Goal: Communication & Community: Participate in discussion

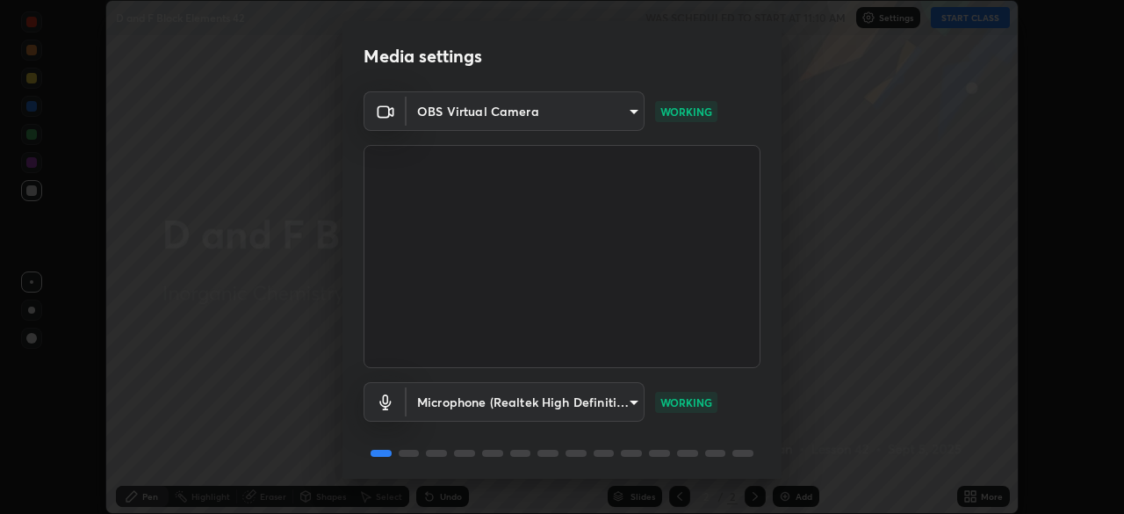
scroll to position [62, 0]
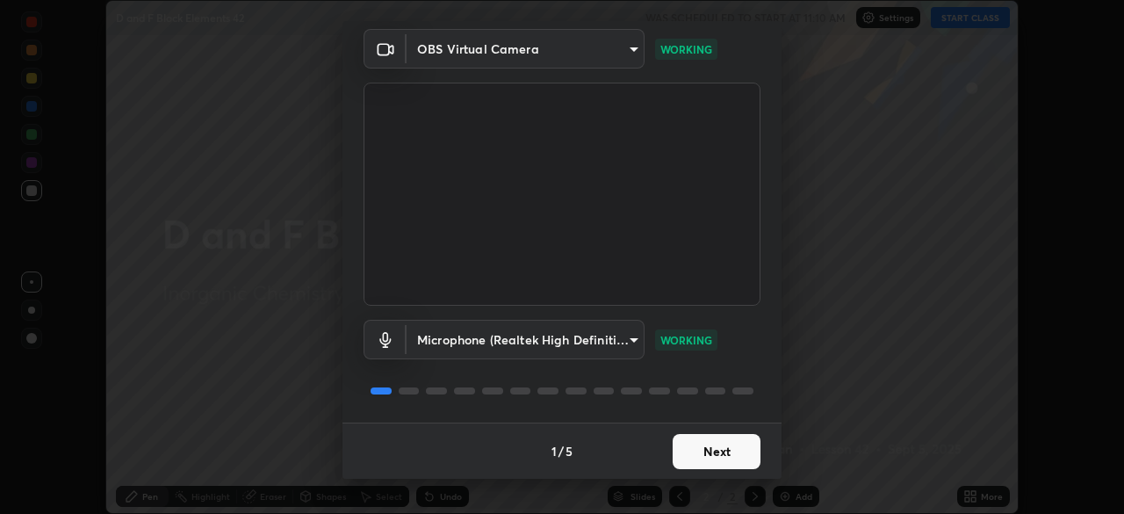
click at [719, 446] on button "Next" at bounding box center [717, 451] width 88 height 35
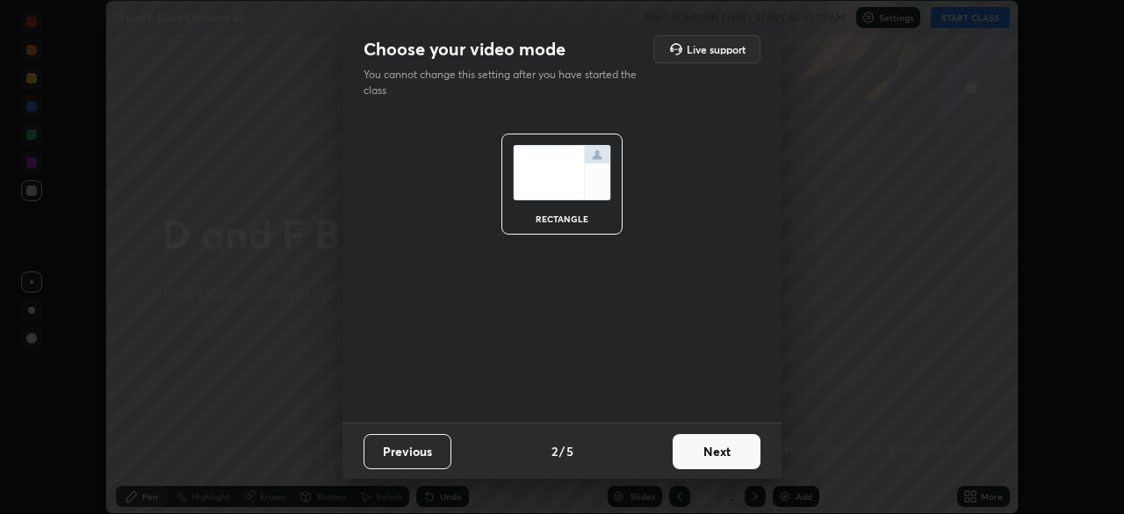
click at [736, 455] on button "Next" at bounding box center [717, 451] width 88 height 35
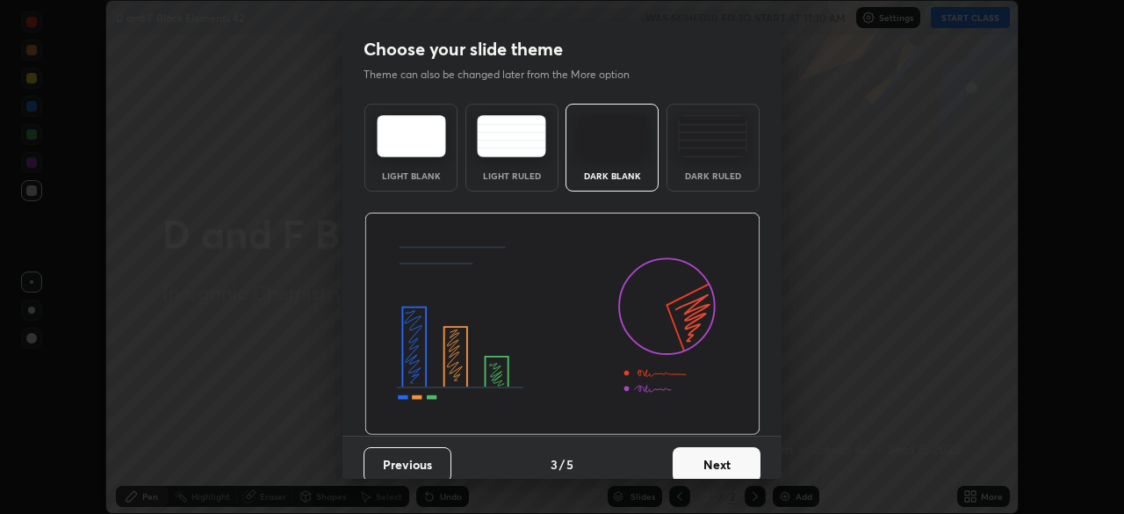
click at [748, 466] on button "Next" at bounding box center [717, 464] width 88 height 35
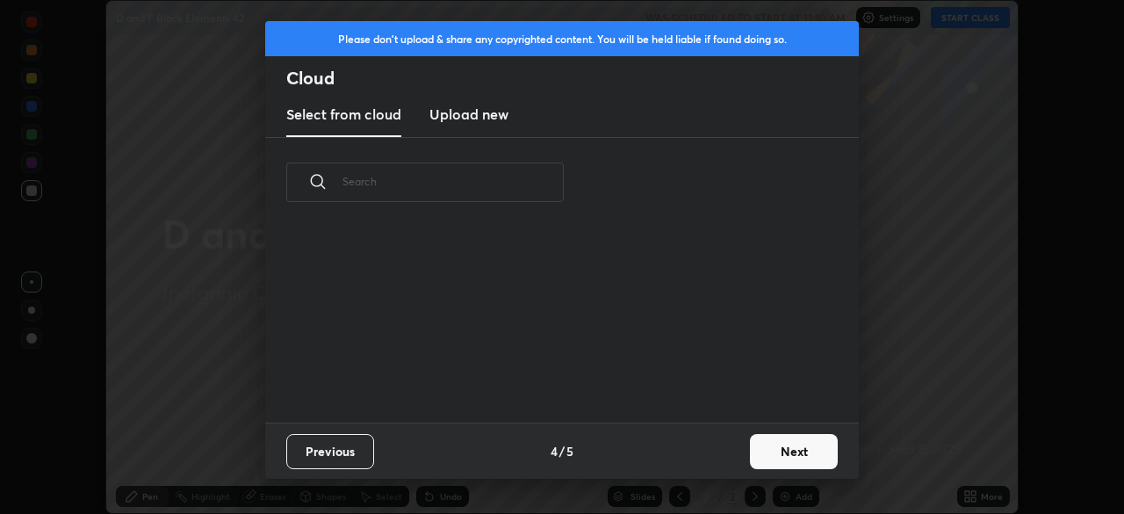
click at [783, 451] on button "Next" at bounding box center [794, 451] width 88 height 35
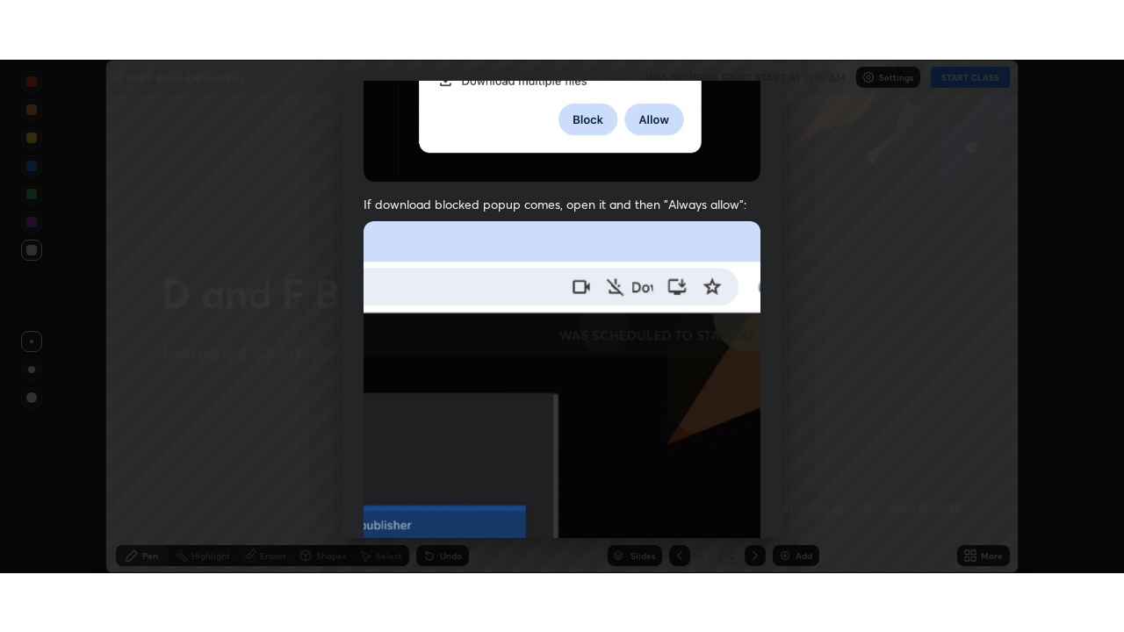
scroll to position [421, 0]
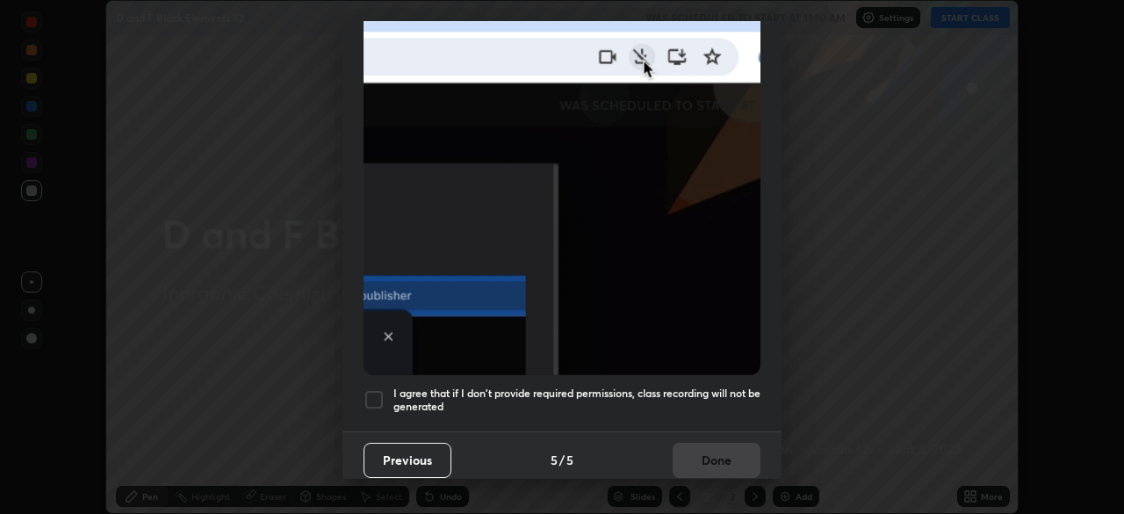
click at [383, 392] on div at bounding box center [374, 399] width 21 height 21
click at [714, 449] on button "Done" at bounding box center [717, 460] width 88 height 35
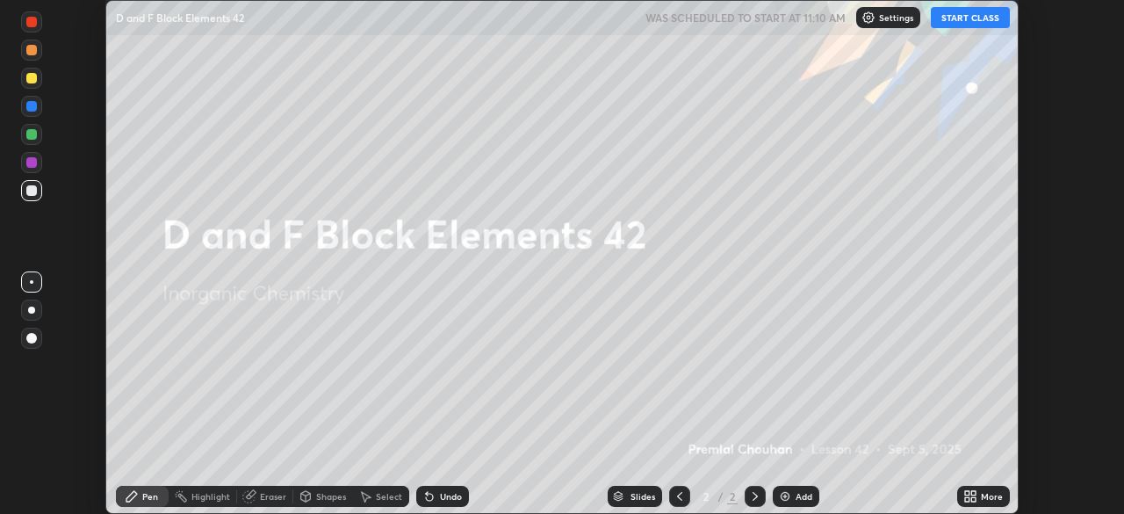
click at [960, 24] on button "START CLASS" at bounding box center [970, 17] width 79 height 21
click at [780, 497] on img at bounding box center [785, 496] width 14 height 14
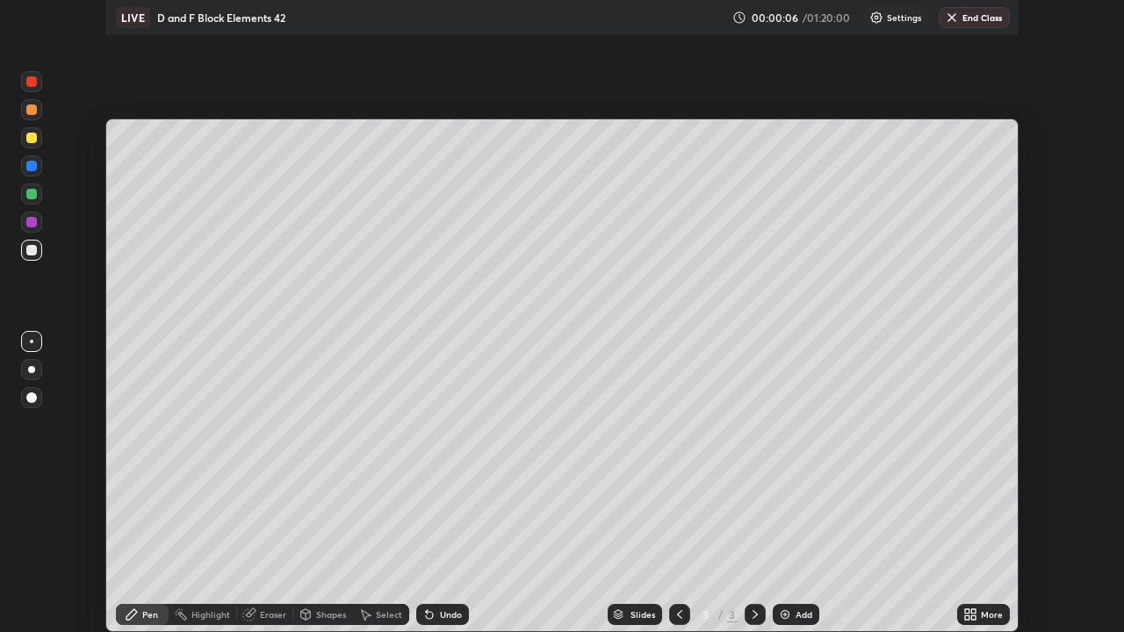
scroll to position [632, 1124]
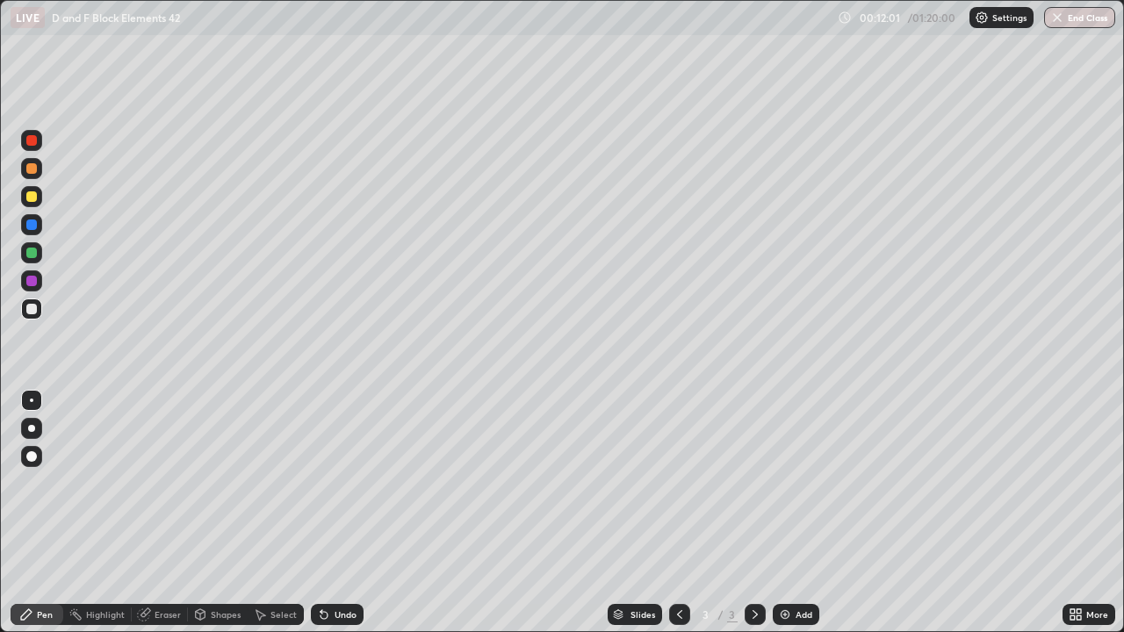
click at [31, 198] on div at bounding box center [31, 196] width 11 height 11
click at [166, 513] on div "Eraser" at bounding box center [168, 614] width 26 height 9
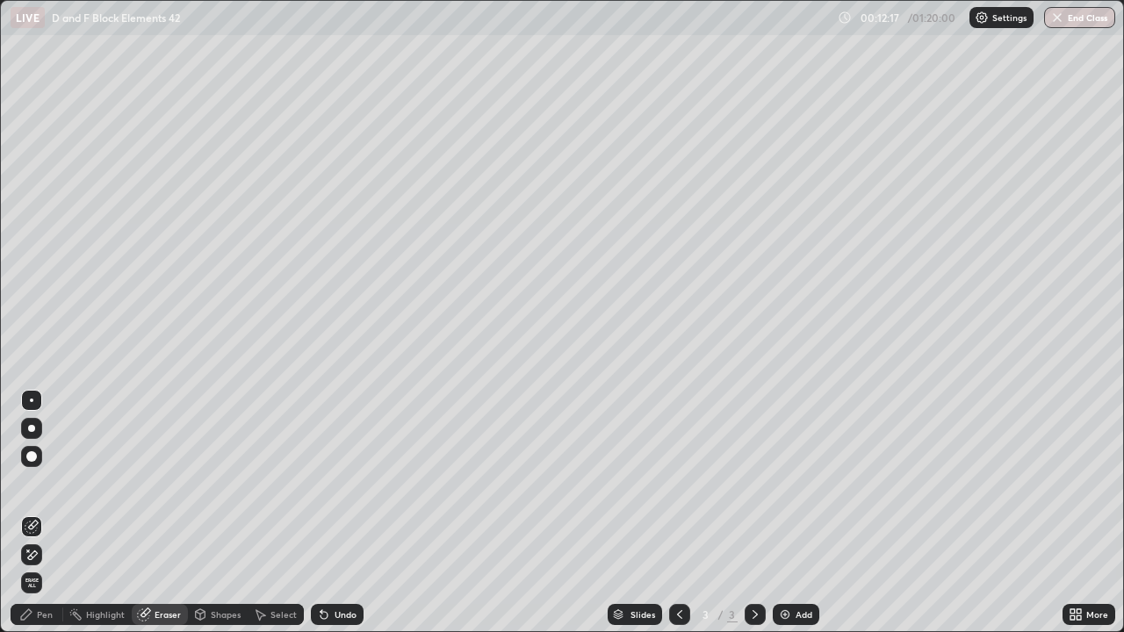
click at [44, 513] on div "Pen" at bounding box center [45, 614] width 16 height 9
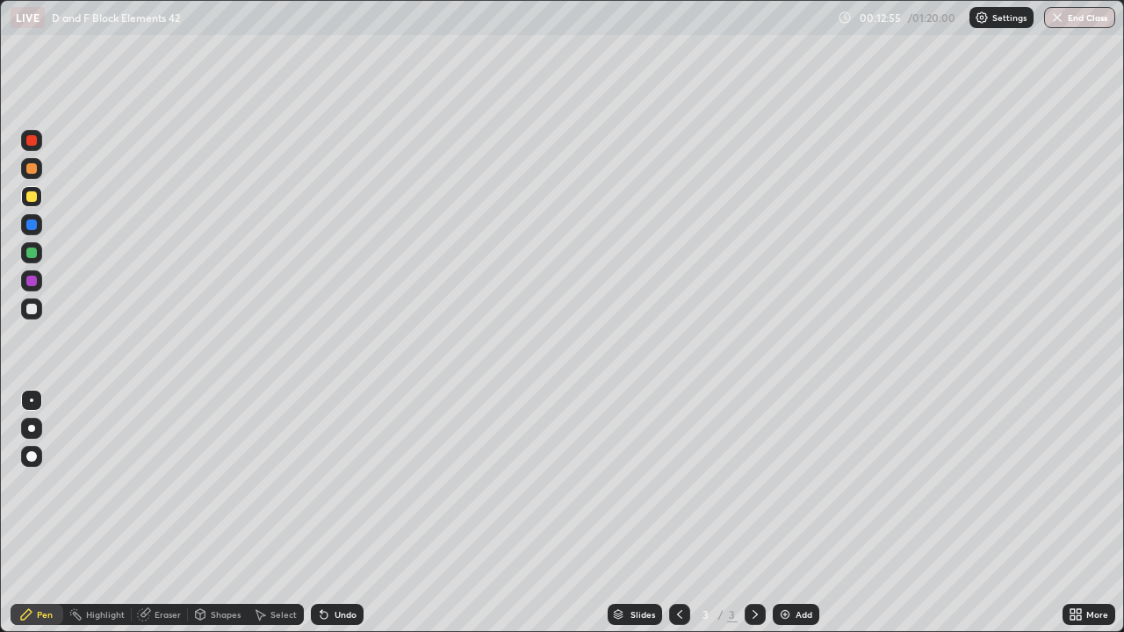
click at [29, 253] on div at bounding box center [31, 253] width 11 height 11
click at [32, 251] on div at bounding box center [31, 253] width 11 height 11
click at [27, 167] on div at bounding box center [31, 168] width 11 height 11
click at [31, 254] on div at bounding box center [31, 253] width 11 height 11
click at [26, 170] on div at bounding box center [31, 168] width 11 height 11
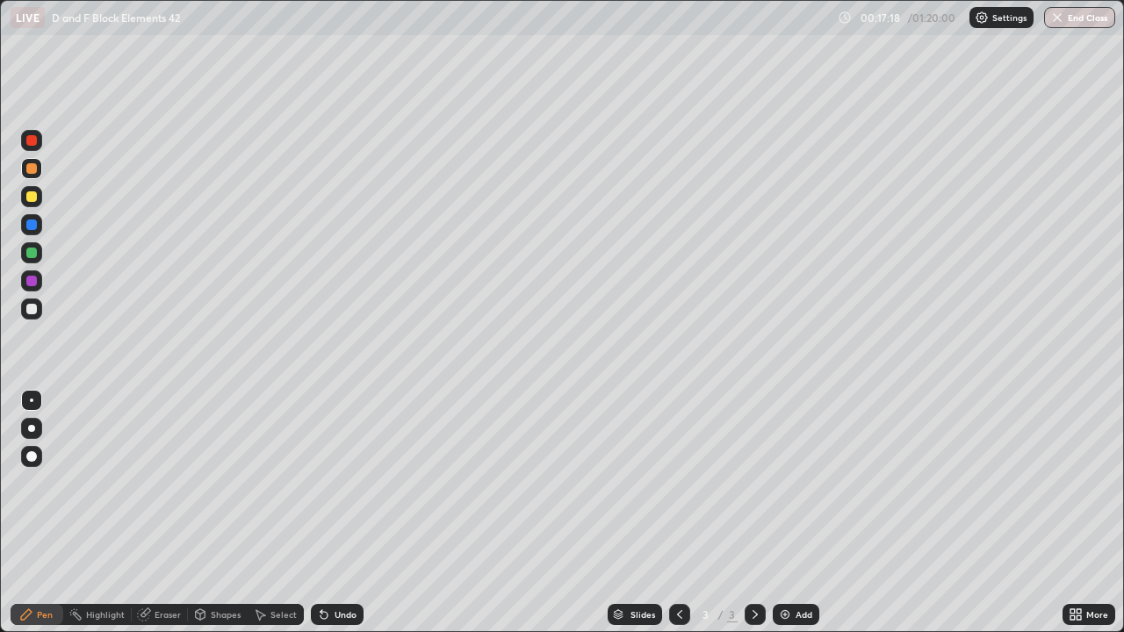
click at [27, 300] on div at bounding box center [31, 309] width 21 height 21
click at [25, 300] on div at bounding box center [31, 309] width 21 height 21
click at [30, 197] on div at bounding box center [31, 196] width 11 height 11
click at [156, 513] on div "Eraser" at bounding box center [168, 614] width 26 height 9
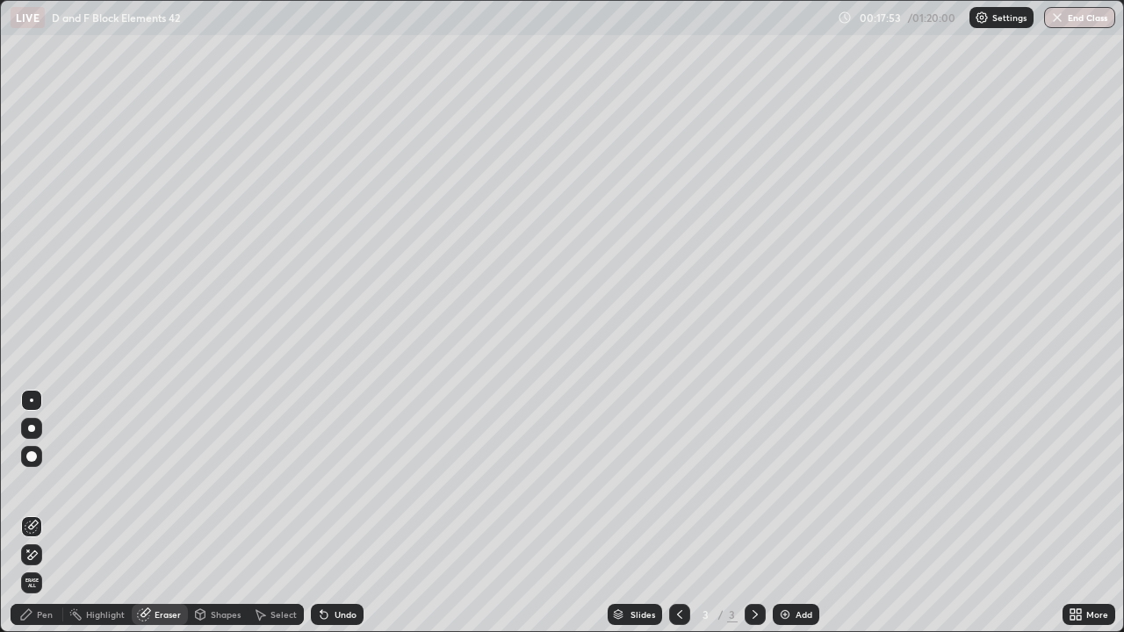
click at [47, 513] on div "Pen" at bounding box center [45, 614] width 16 height 9
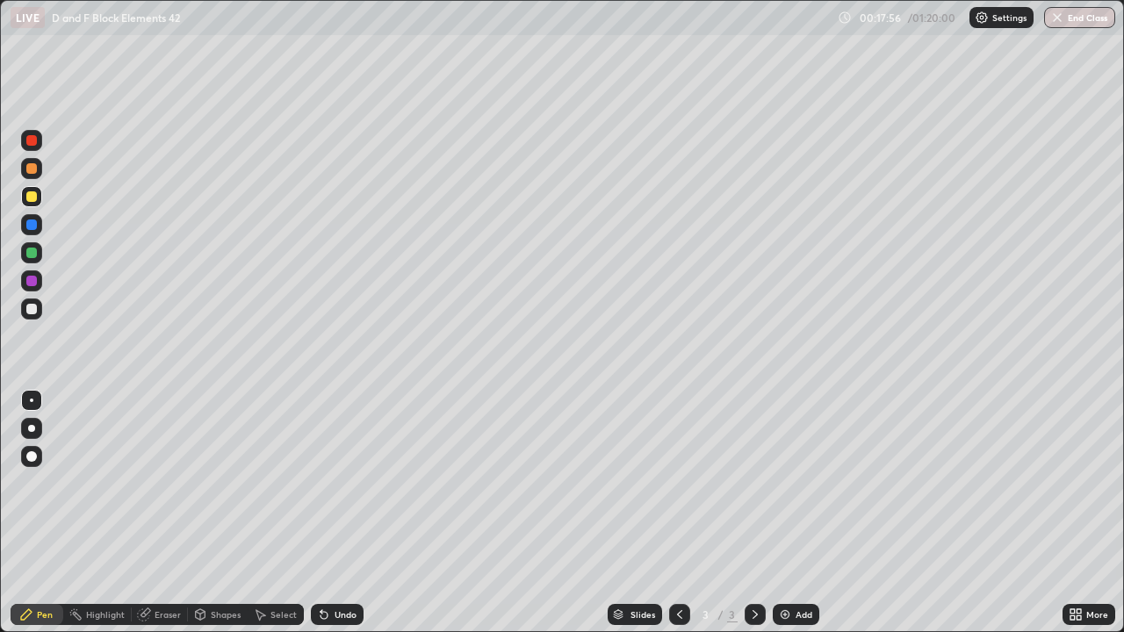
click at [26, 197] on div at bounding box center [31, 196] width 11 height 11
click at [28, 196] on div at bounding box center [31, 196] width 11 height 11
click at [28, 308] on div at bounding box center [31, 309] width 11 height 11
click at [27, 311] on div at bounding box center [31, 309] width 11 height 11
click at [31, 254] on div at bounding box center [31, 253] width 11 height 11
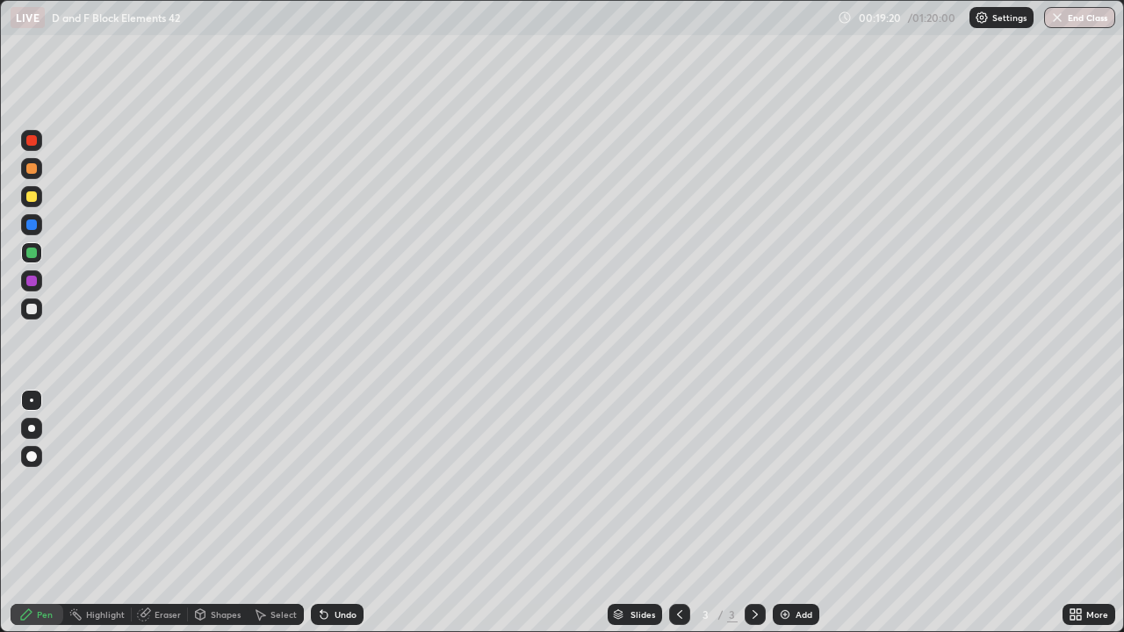
click at [31, 254] on div at bounding box center [31, 253] width 11 height 11
click at [27, 201] on div at bounding box center [31, 196] width 11 height 11
click at [28, 206] on div at bounding box center [31, 196] width 21 height 21
click at [162, 513] on div "Eraser" at bounding box center [168, 614] width 26 height 9
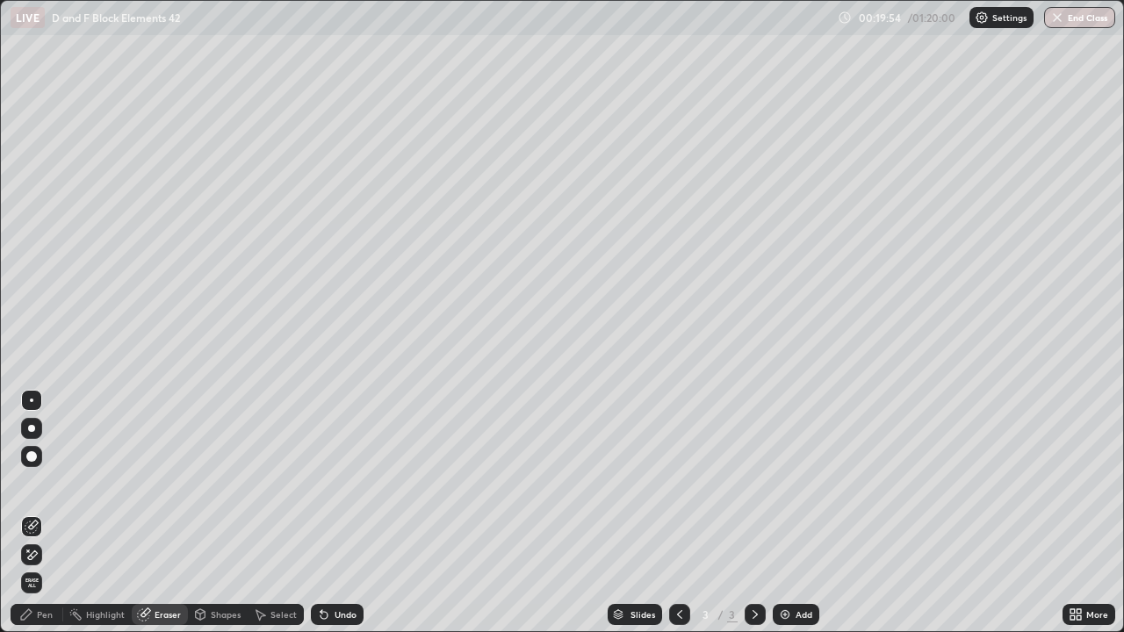
click at [53, 513] on div "Pen" at bounding box center [37, 614] width 53 height 21
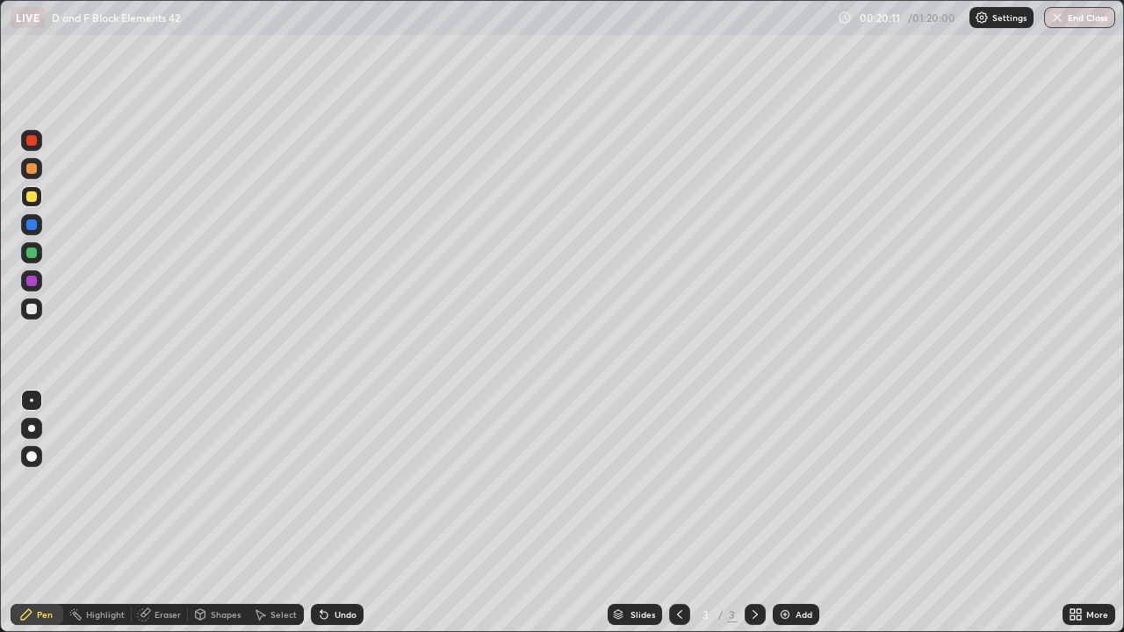
click at [32, 312] on div at bounding box center [31, 309] width 11 height 11
click at [169, 513] on div "Eraser" at bounding box center [168, 614] width 26 height 9
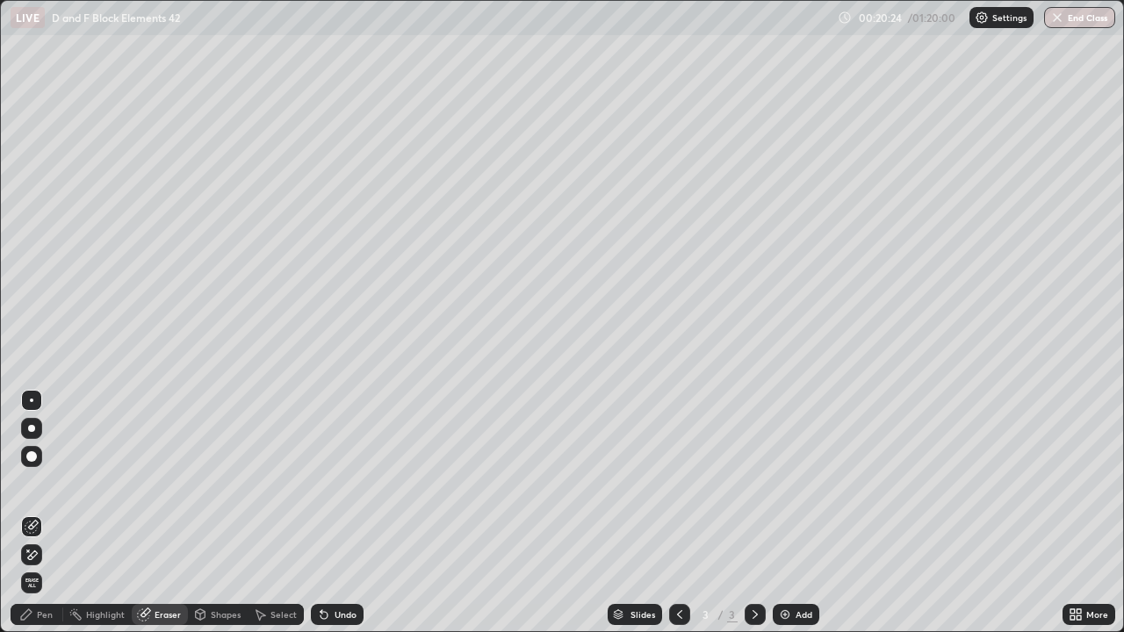
click at [40, 513] on div "Pen" at bounding box center [45, 614] width 16 height 9
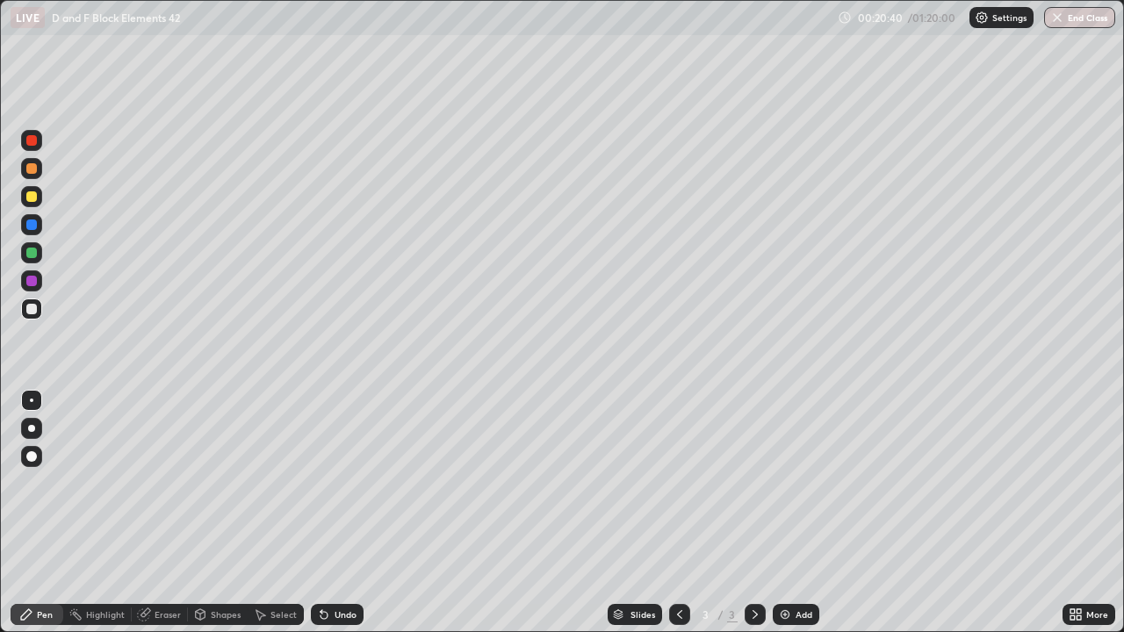
click at [166, 513] on div "Eraser" at bounding box center [160, 614] width 56 height 21
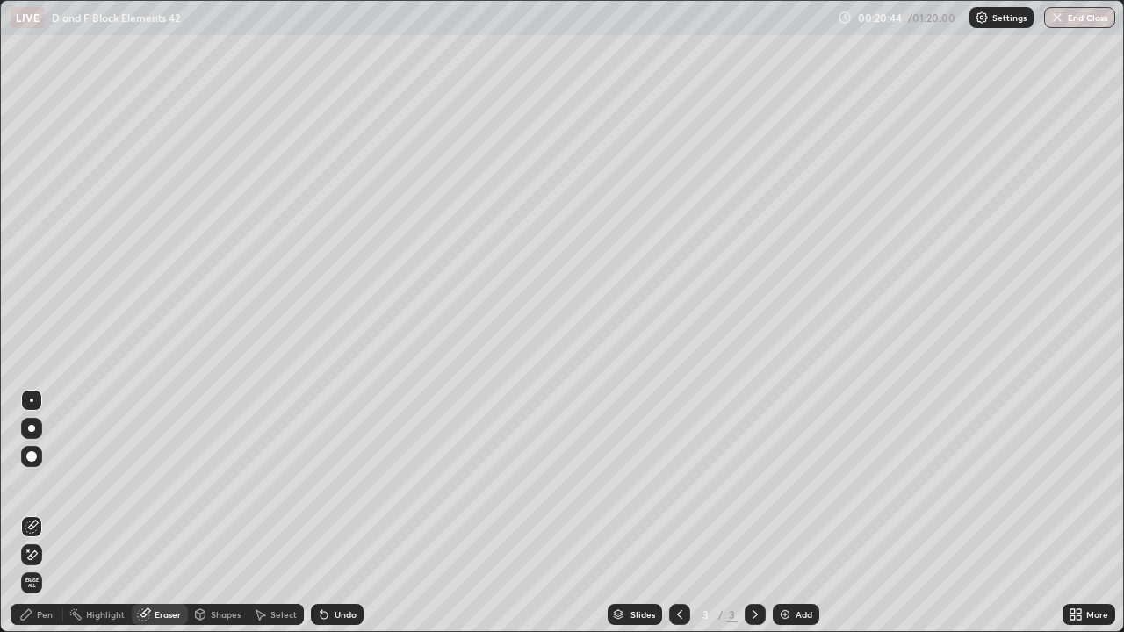
click at [52, 513] on div "Pen" at bounding box center [45, 614] width 16 height 9
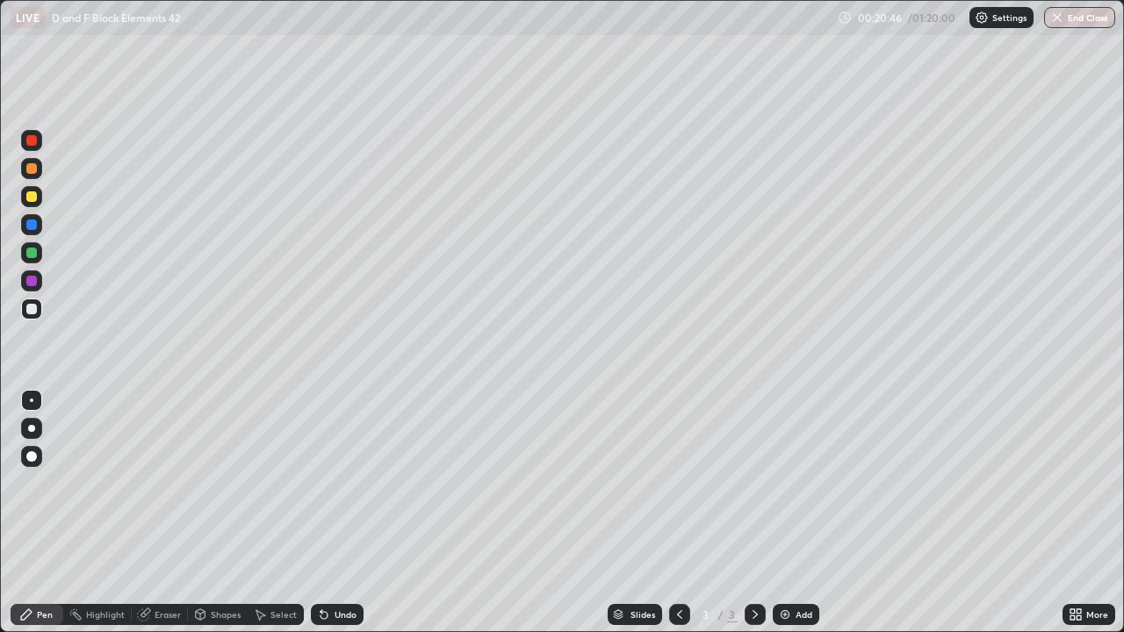
click at [32, 198] on div at bounding box center [31, 196] width 11 height 11
click at [783, 513] on img at bounding box center [785, 615] width 14 height 14
click at [28, 170] on div at bounding box center [31, 168] width 11 height 11
click at [27, 172] on div at bounding box center [31, 168] width 11 height 11
click at [164, 513] on div "Eraser" at bounding box center [160, 614] width 56 height 21
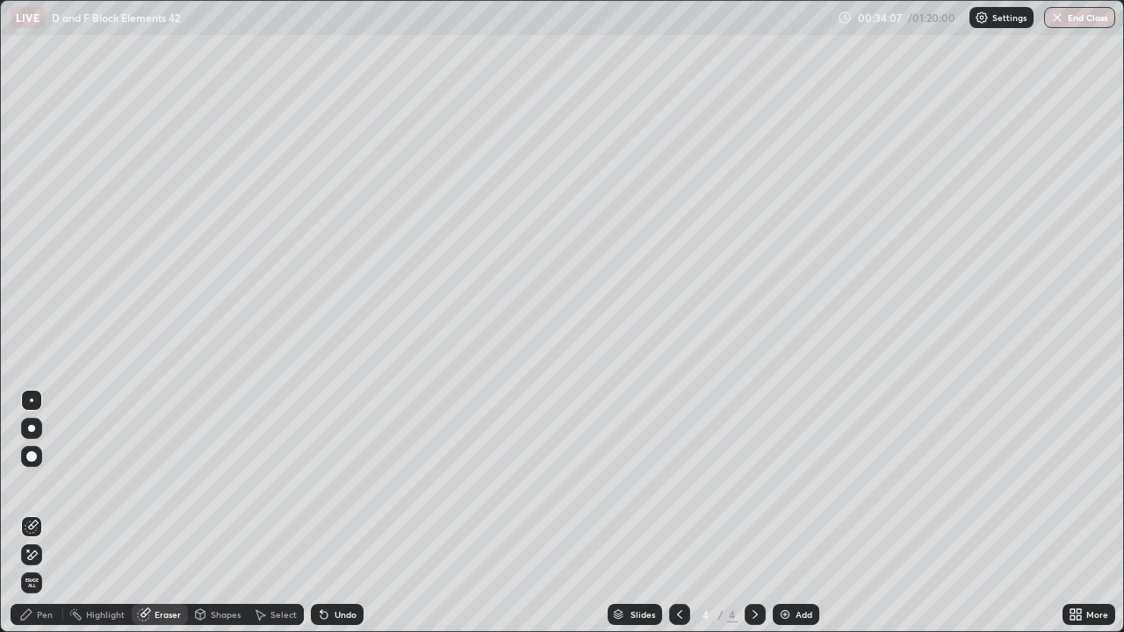
click at [55, 513] on div "Pen" at bounding box center [37, 614] width 53 height 21
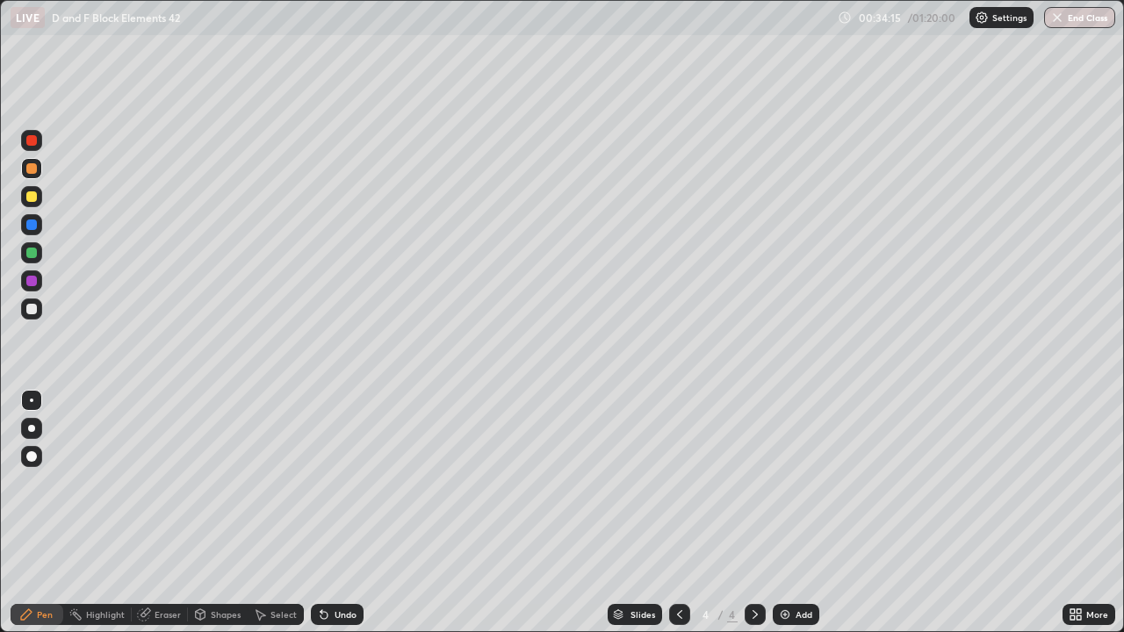
click at [164, 513] on div "Eraser" at bounding box center [168, 614] width 26 height 9
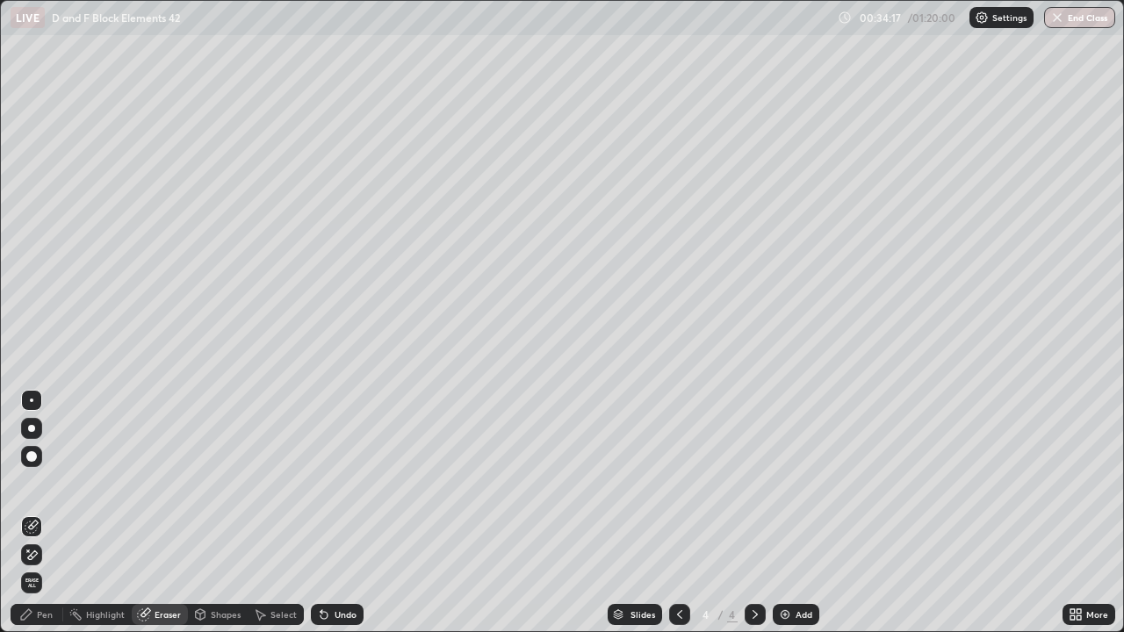
click at [40, 513] on div "Pen" at bounding box center [45, 614] width 16 height 9
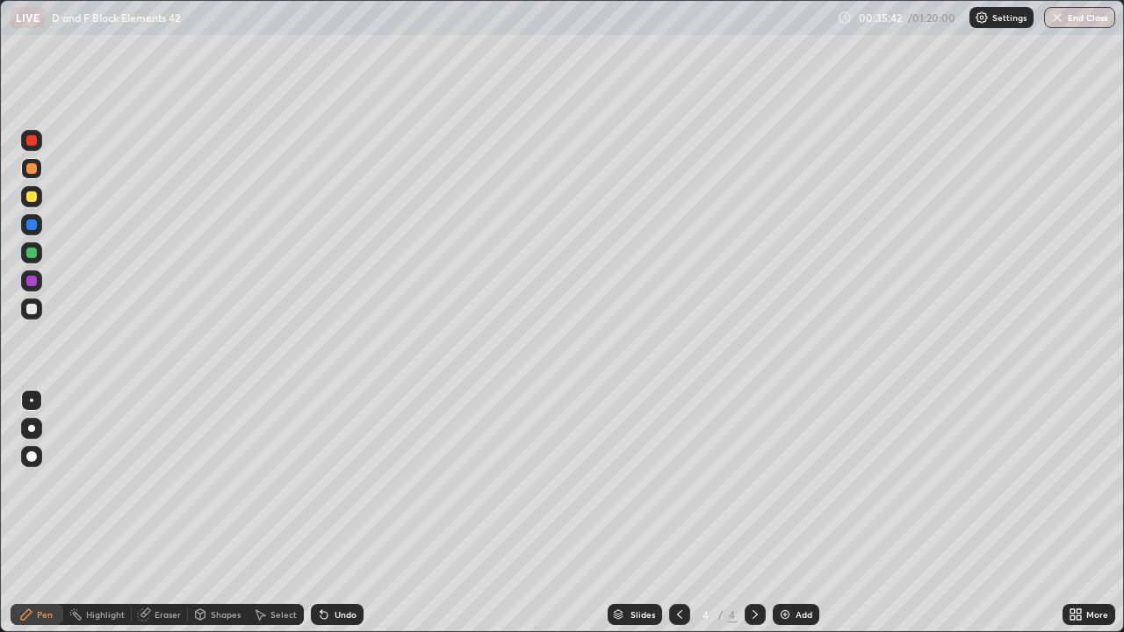
click at [166, 513] on div "Eraser" at bounding box center [168, 614] width 26 height 9
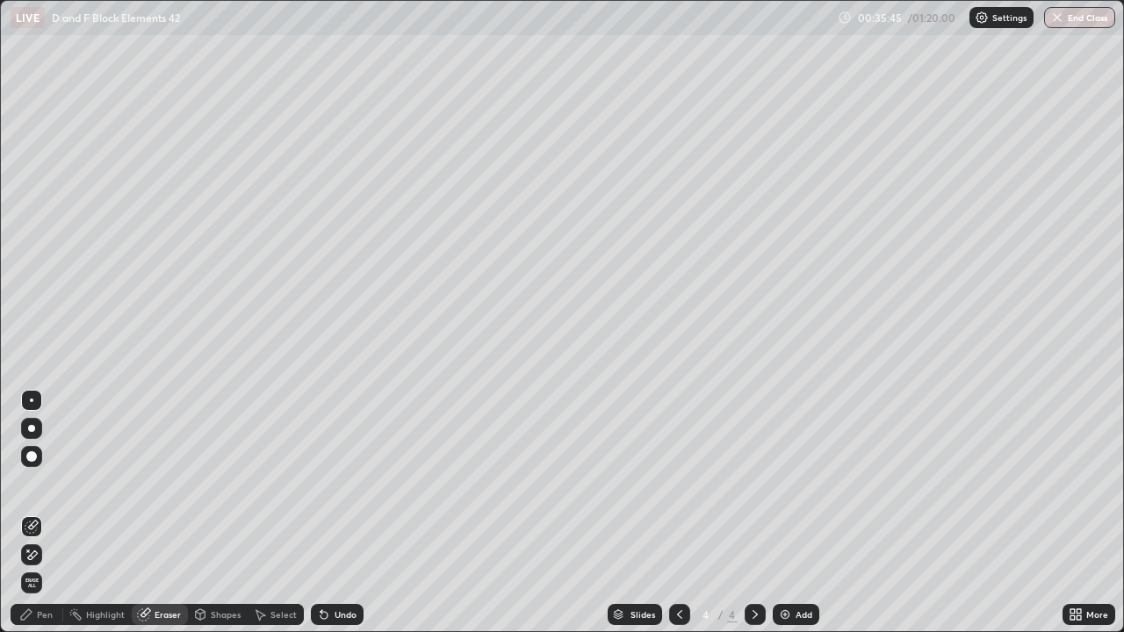
click at [45, 513] on div "Pen" at bounding box center [45, 614] width 16 height 9
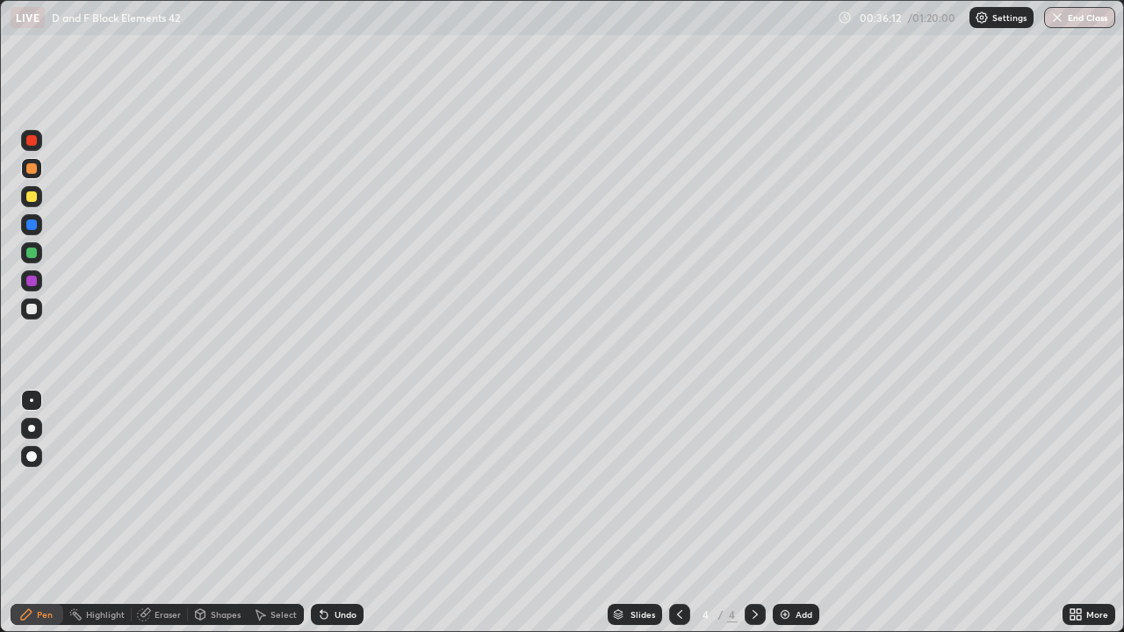
click at [32, 254] on div at bounding box center [31, 253] width 11 height 11
click at [169, 513] on div "Eraser" at bounding box center [168, 614] width 26 height 9
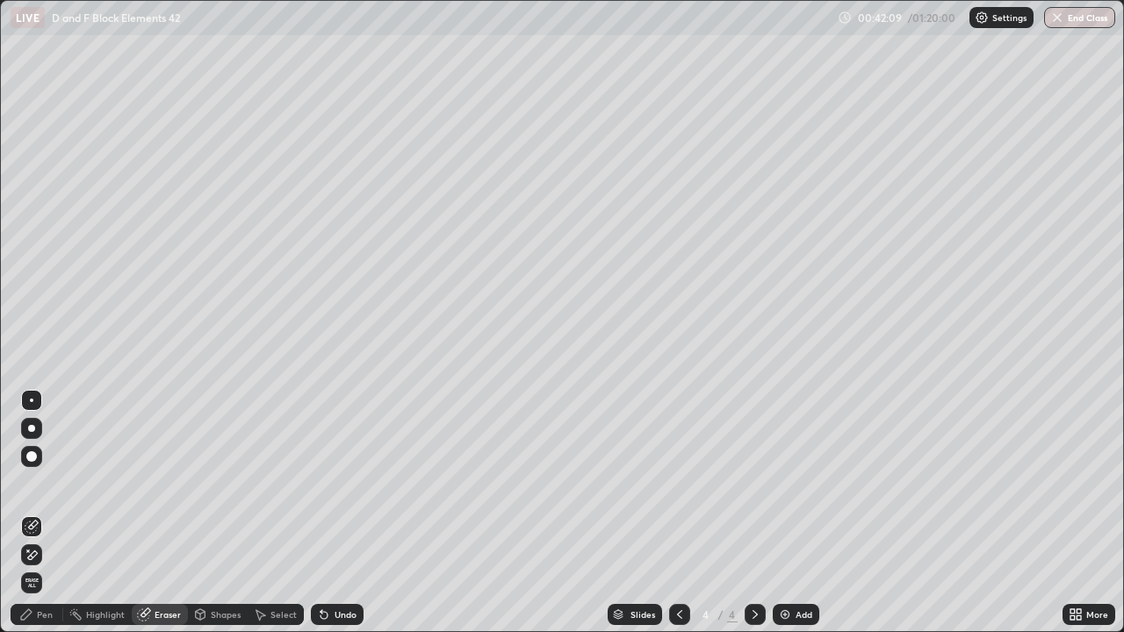
click at [49, 513] on div "Pen" at bounding box center [45, 614] width 16 height 9
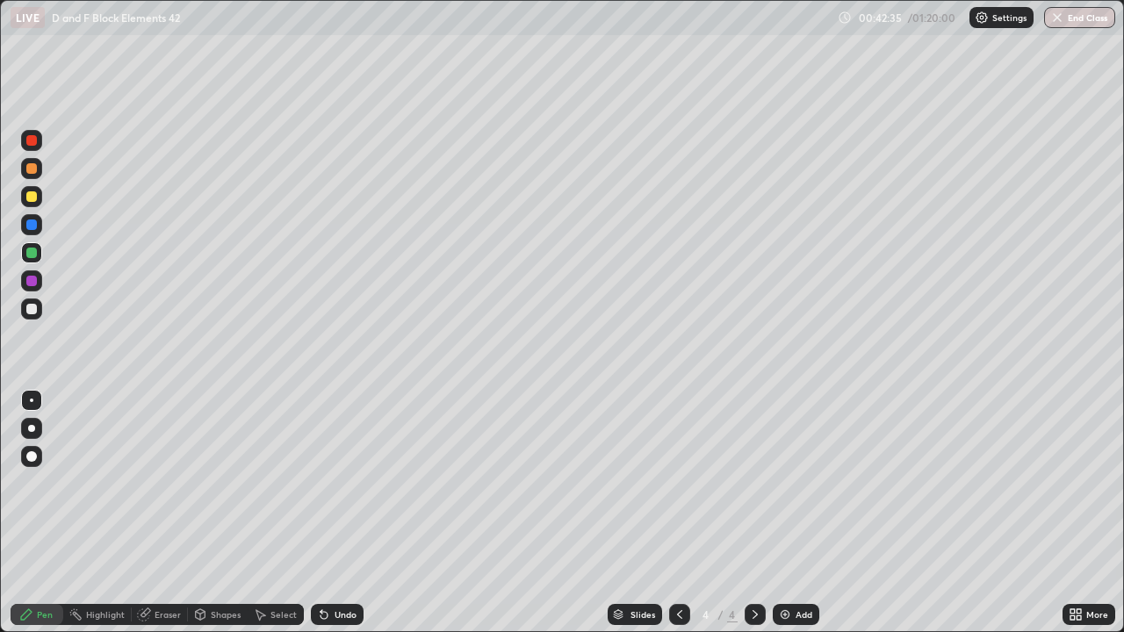
click at [172, 513] on div "Eraser" at bounding box center [168, 614] width 26 height 9
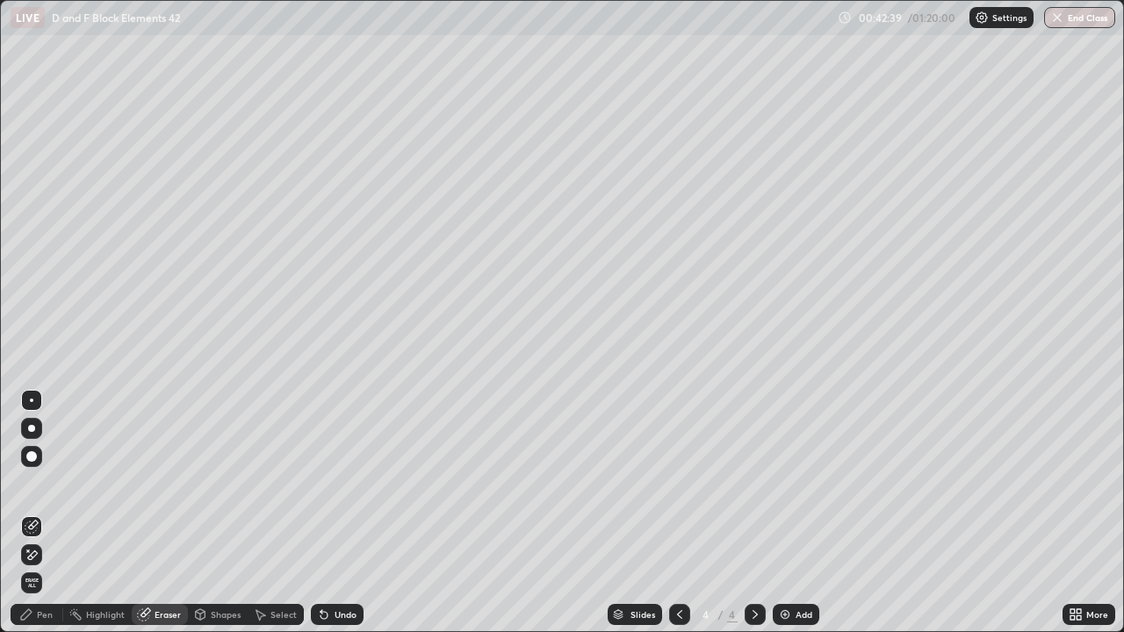
click at [56, 513] on div "Pen" at bounding box center [37, 614] width 53 height 21
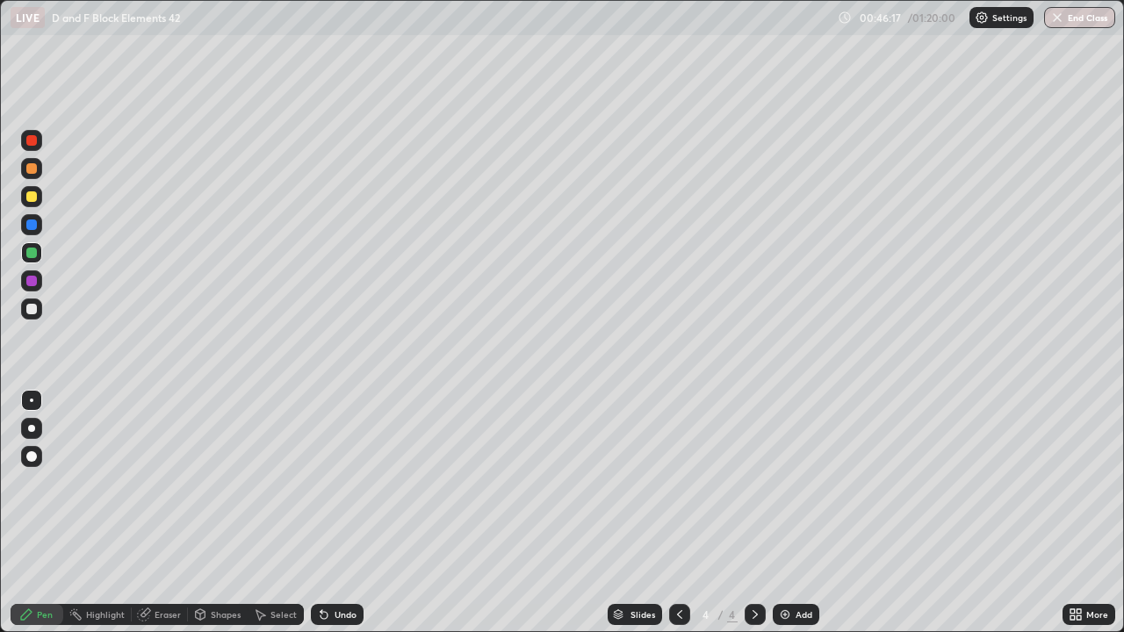
click at [783, 513] on img at bounding box center [785, 615] width 14 height 14
click at [166, 513] on div "Eraser" at bounding box center [168, 614] width 26 height 9
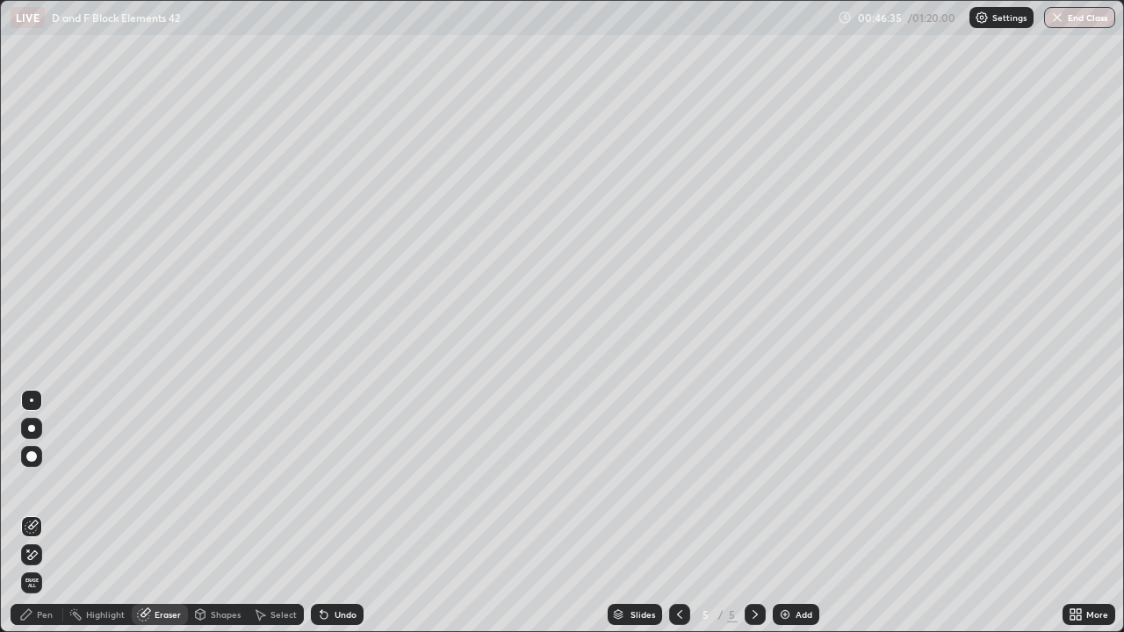
click at [51, 513] on div "Pen" at bounding box center [45, 614] width 16 height 9
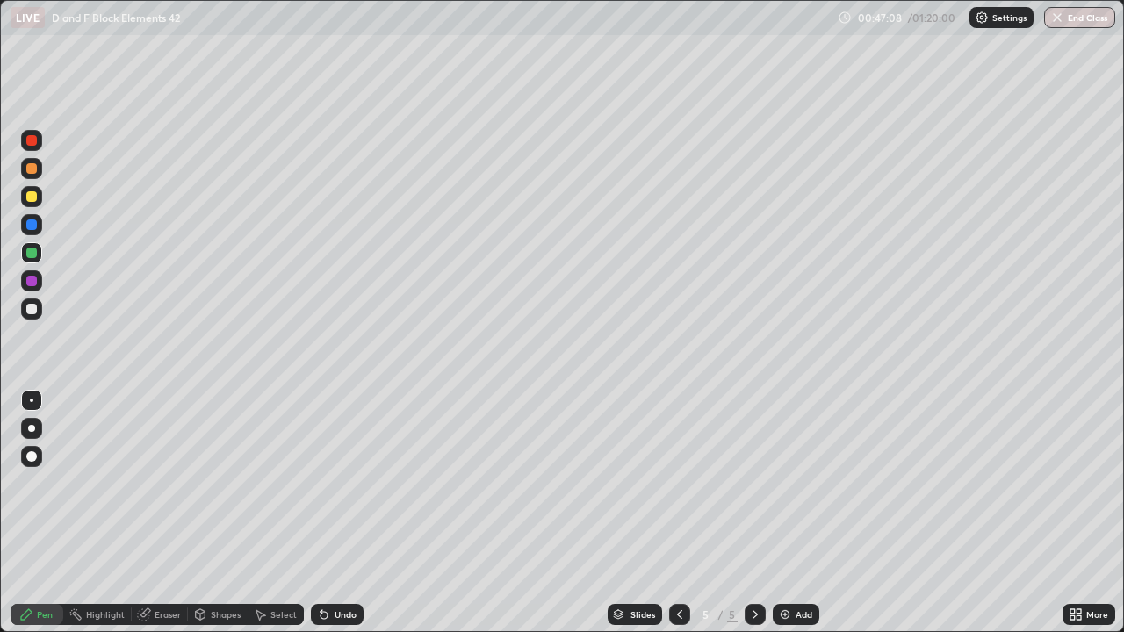
click at [678, 513] on icon at bounding box center [680, 615] width 14 height 14
click at [754, 513] on icon at bounding box center [755, 614] width 5 height 9
click at [170, 513] on div "Eraser" at bounding box center [168, 614] width 26 height 9
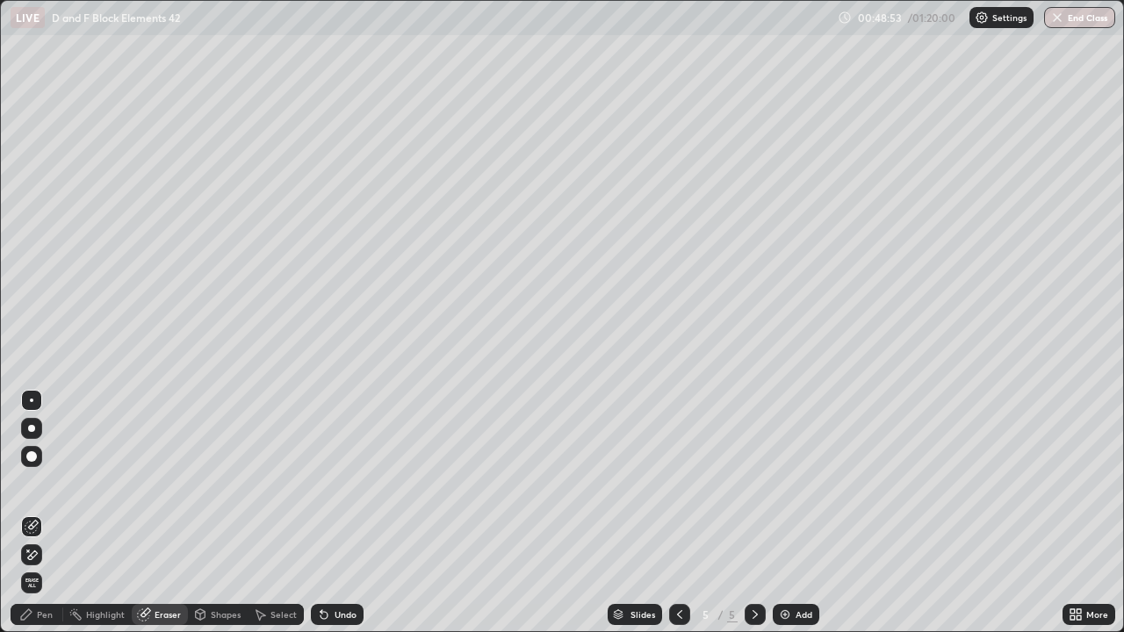
click at [47, 513] on div "Pen" at bounding box center [45, 614] width 16 height 9
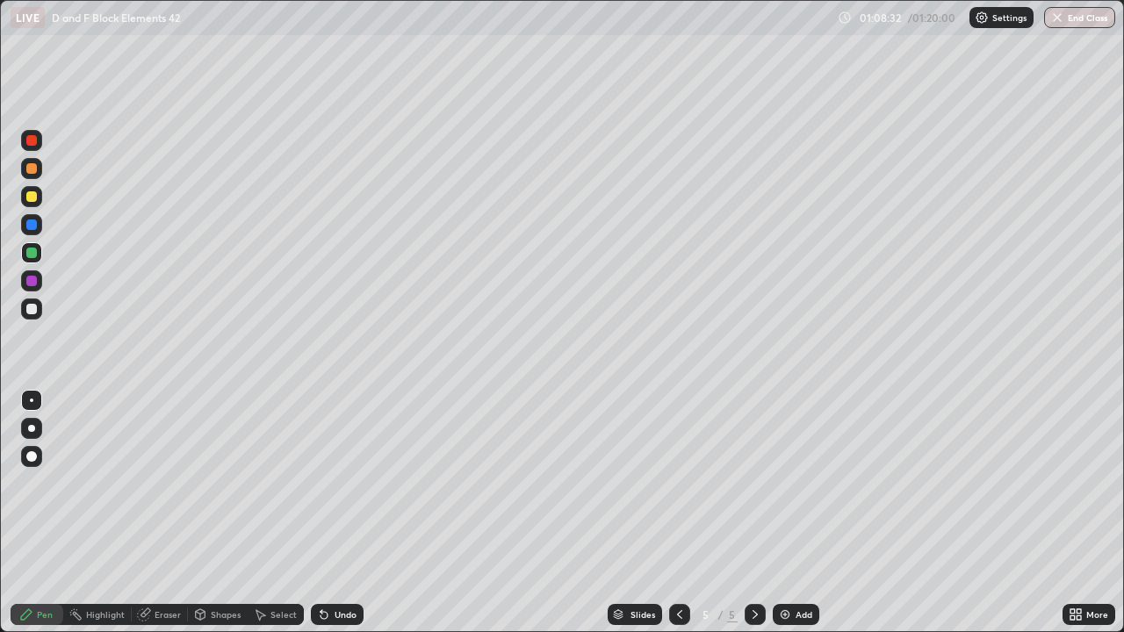
click at [1057, 19] on img "button" at bounding box center [1057, 18] width 14 height 14
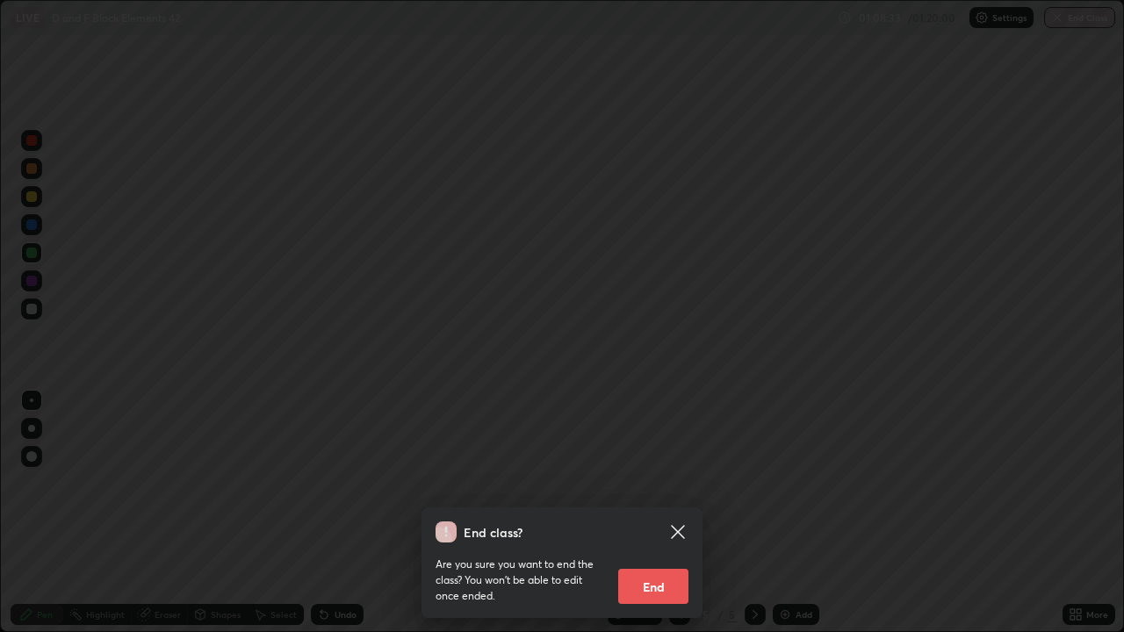
click at [657, 513] on button "End" at bounding box center [653, 586] width 70 height 35
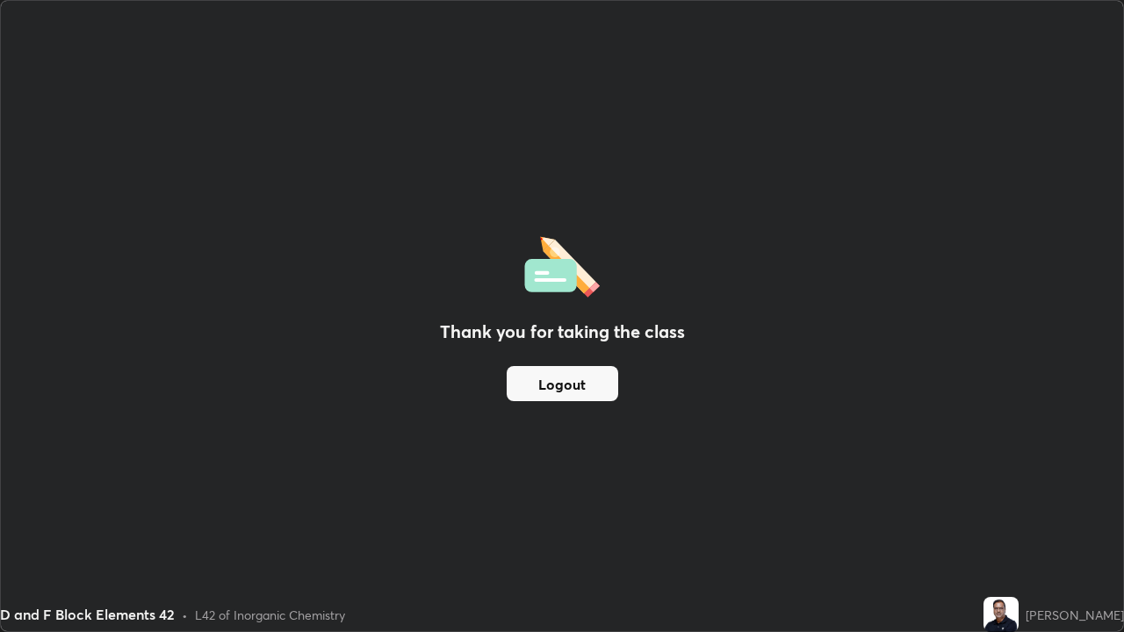
click at [574, 390] on button "Logout" at bounding box center [563, 383] width 112 height 35
click at [574, 386] on button "Logout" at bounding box center [563, 383] width 112 height 35
